Goal: Navigation & Orientation: Understand site structure

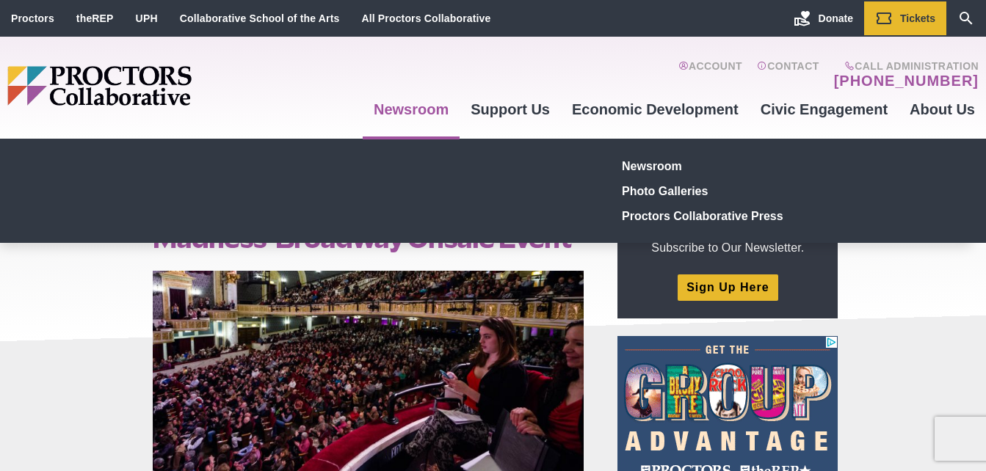
click at [417, 108] on link "Newsroom" at bounding box center [411, 110] width 97 height 40
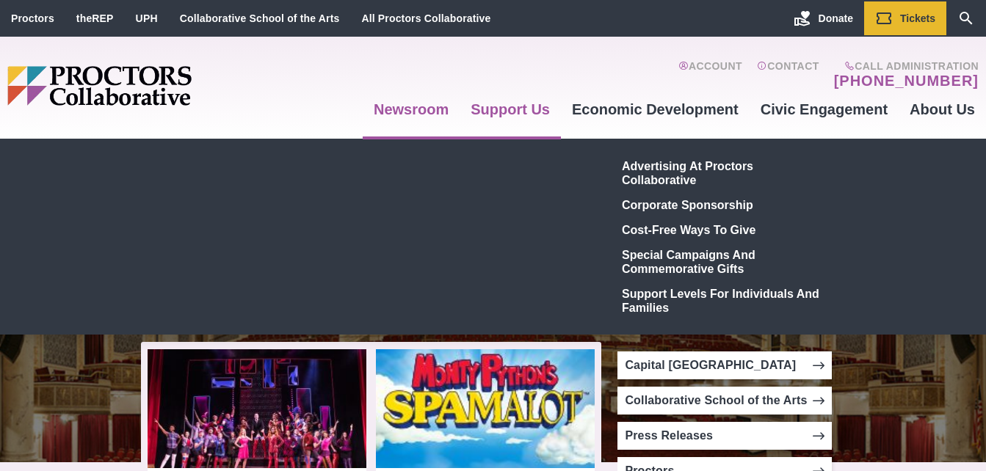
click at [512, 108] on link "Support Us" at bounding box center [510, 110] width 101 height 40
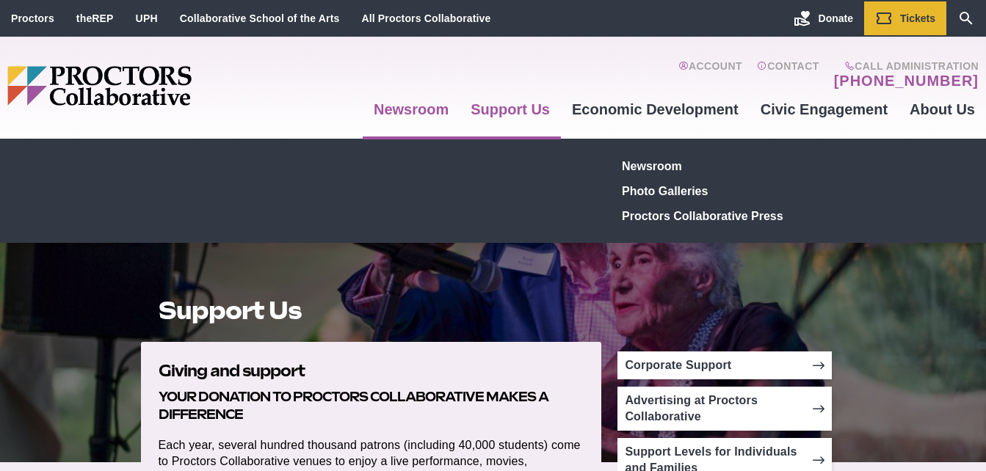
click at [421, 112] on link "Newsroom" at bounding box center [411, 110] width 97 height 40
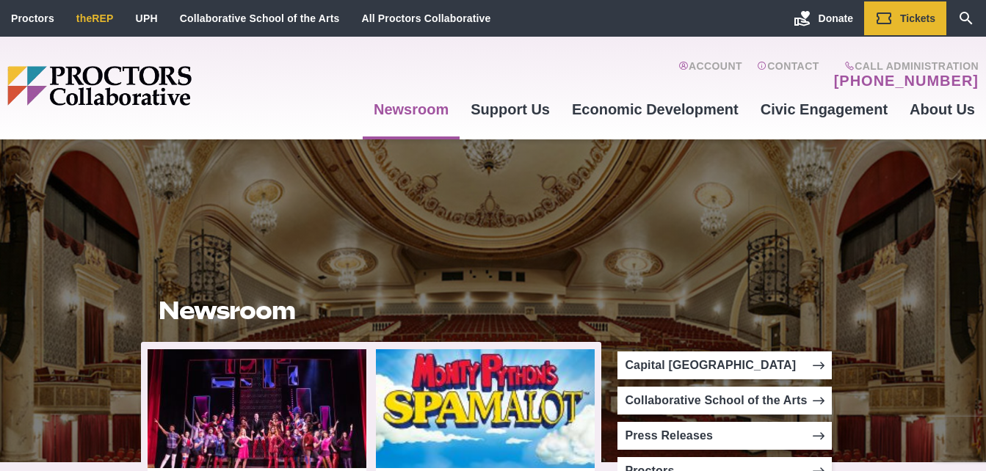
click at [87, 18] on link "theREP" at bounding box center [94, 18] width 37 height 12
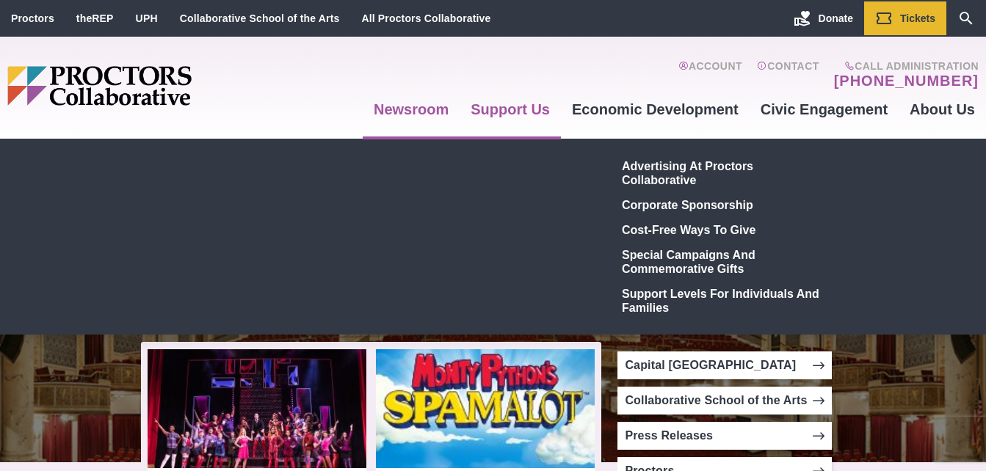
click at [498, 115] on link "Support Us" at bounding box center [510, 110] width 101 height 40
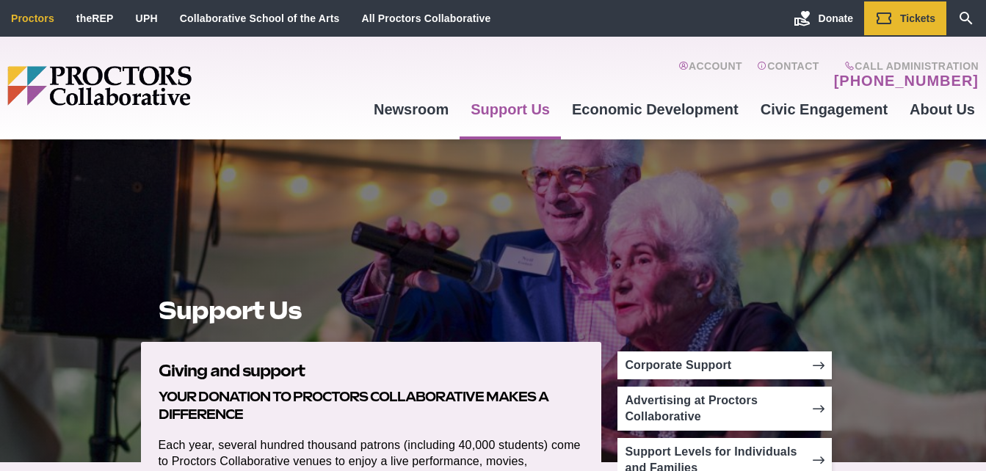
click at [30, 21] on link "Proctors" at bounding box center [32, 18] width 43 height 12
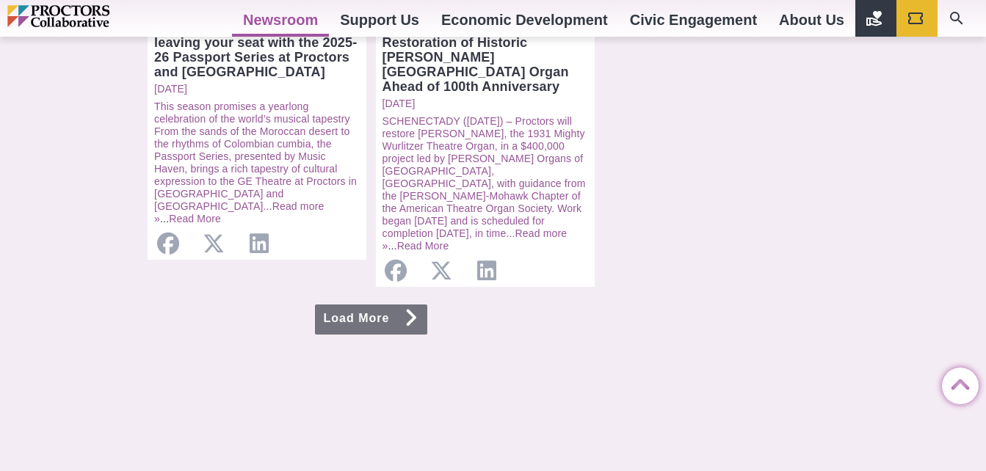
scroll to position [1610, 0]
